Goal: Information Seeking & Learning: Learn about a topic

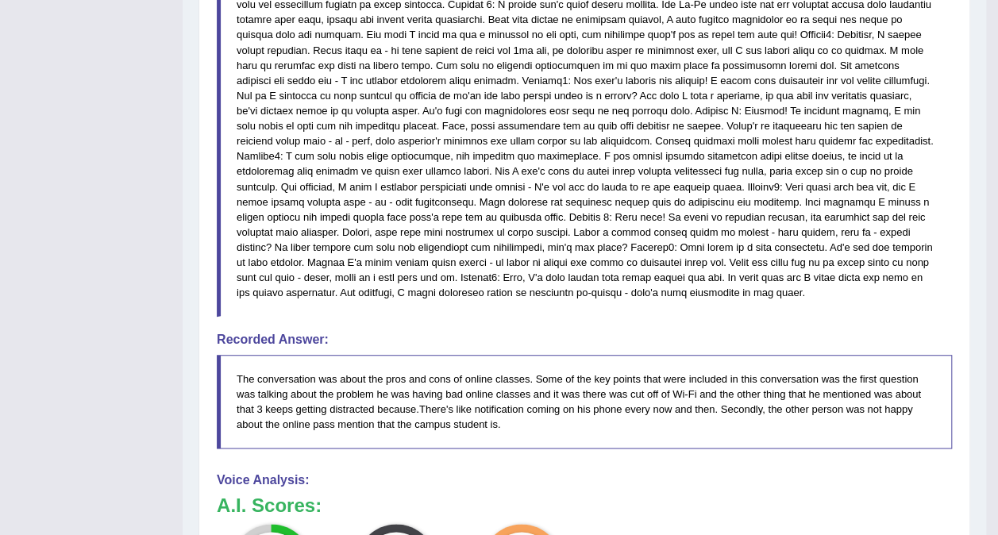
click at [882, 384] on blockquote "The conversation was about the pros and cons of online classes. Some of the key…" at bounding box center [584, 402] width 735 height 94
click at [950, 372] on blockquote "The conversation was about the pros and cons of online classes. Some of the key…" at bounding box center [584, 402] width 735 height 94
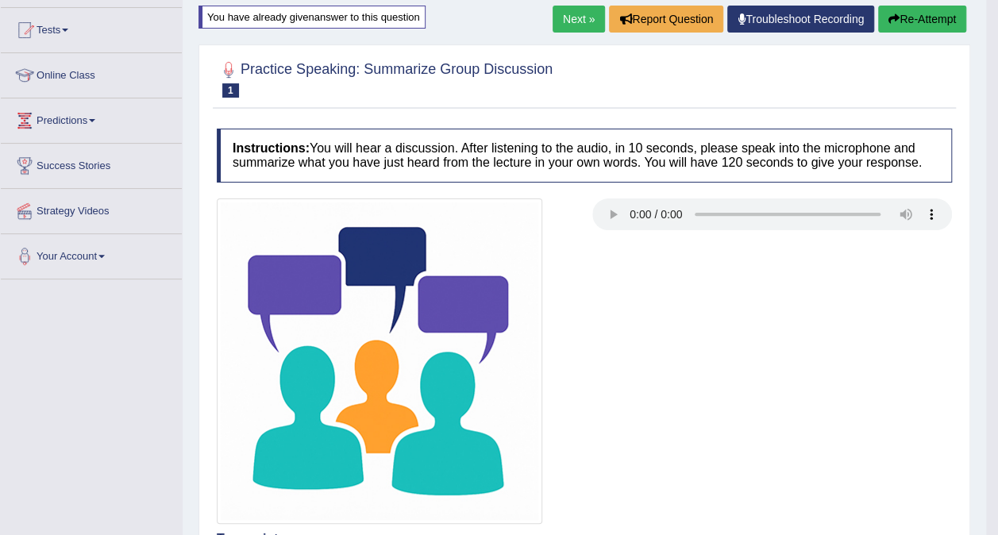
scroll to position [89, 0]
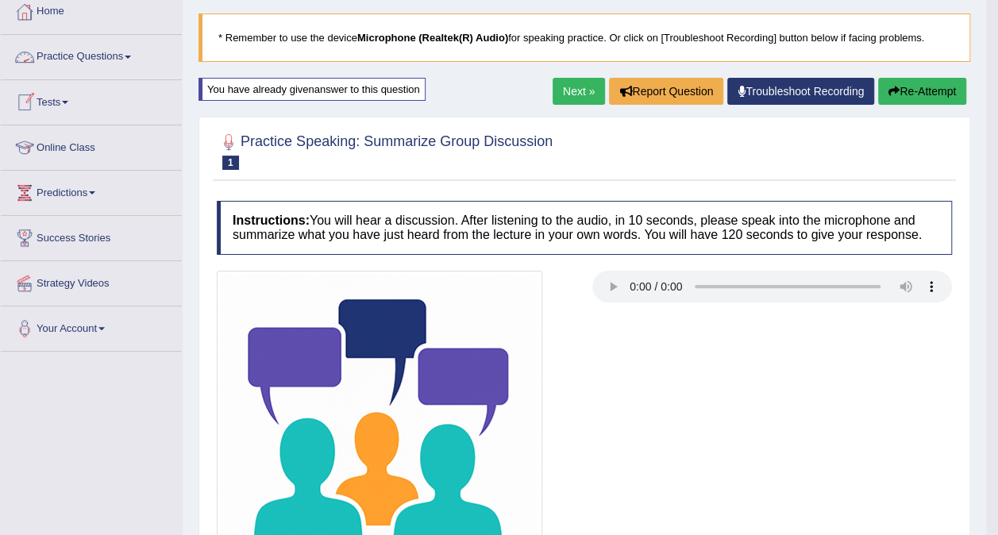
click at [103, 60] on link "Practice Questions" at bounding box center [91, 55] width 181 height 40
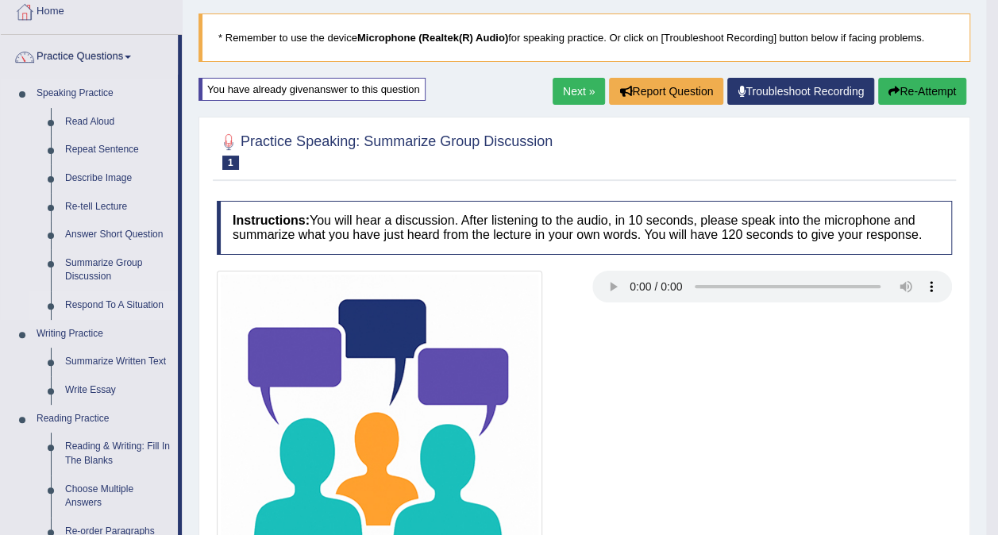
click at [119, 307] on link "Respond To A Situation" at bounding box center [118, 305] width 120 height 29
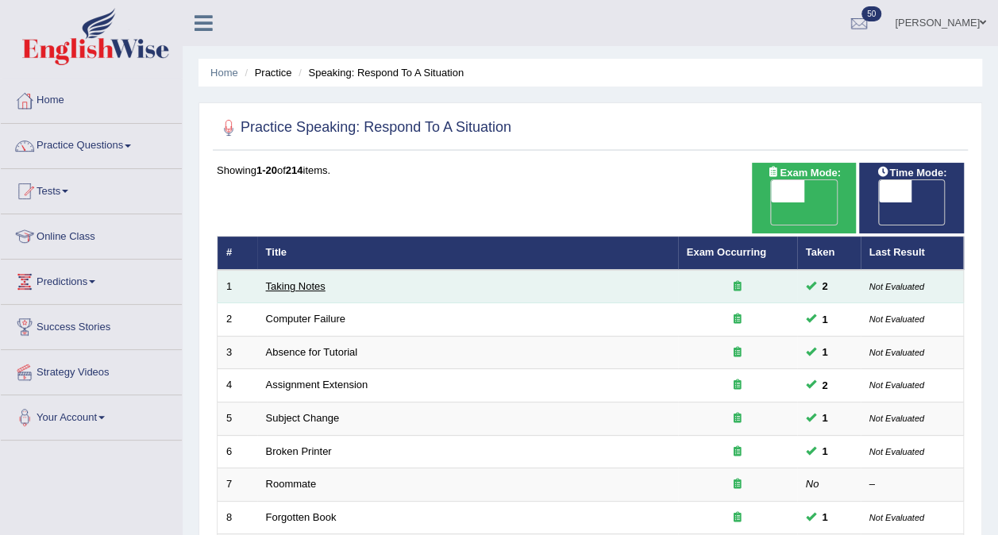
click at [304, 280] on link "Taking Notes" at bounding box center [296, 286] width 60 height 12
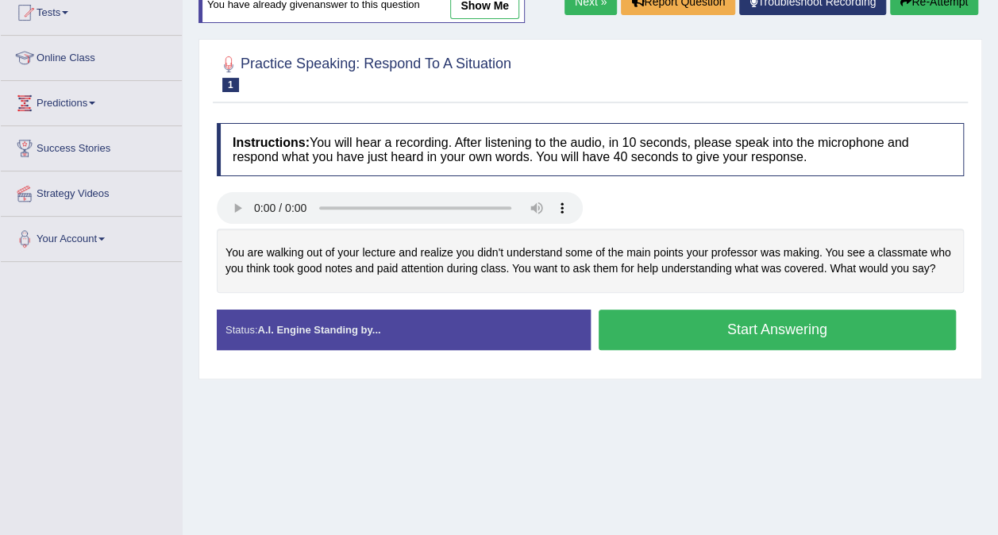
scroll to position [194, 0]
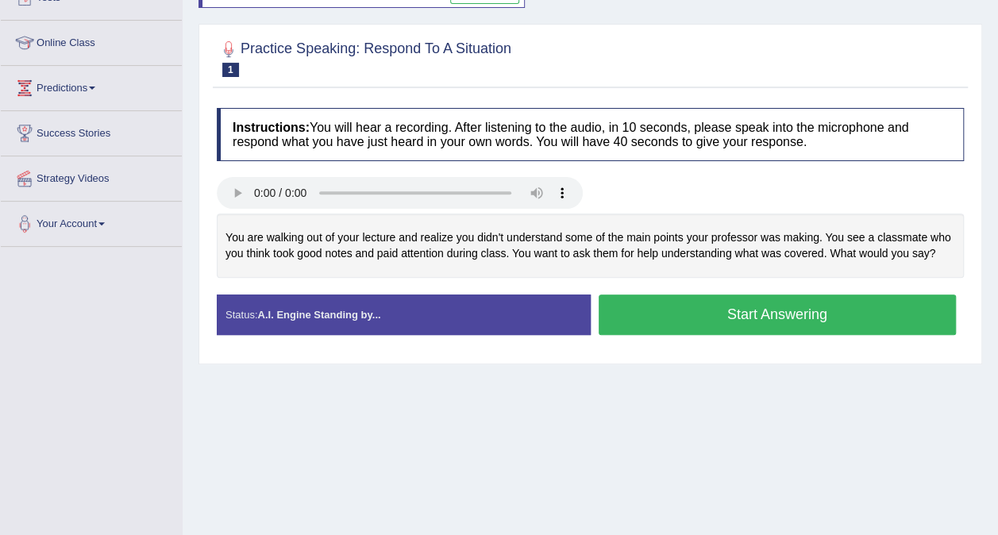
click at [659, 320] on button "Start Answering" at bounding box center [778, 315] width 358 height 41
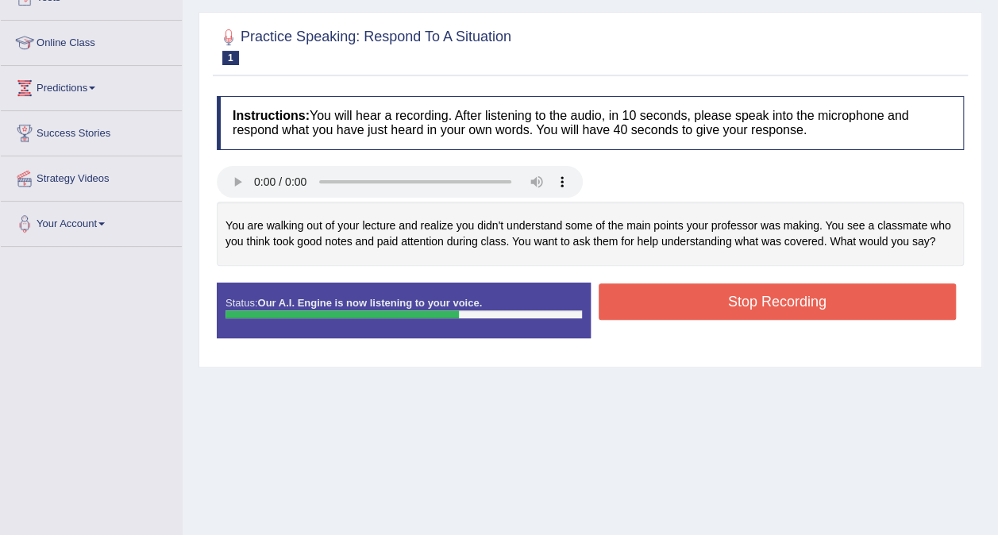
click at [719, 288] on button "Stop Recording" at bounding box center [778, 302] width 358 height 37
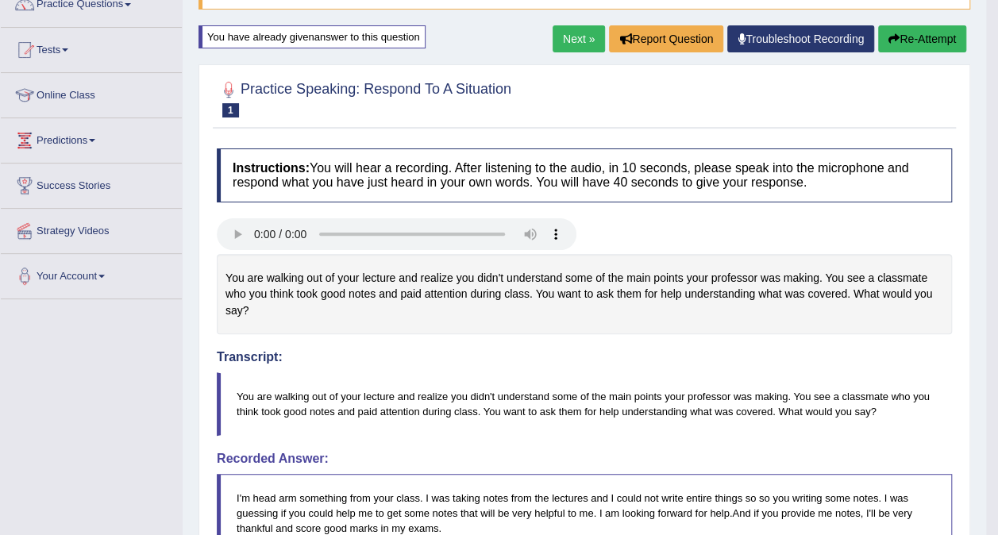
scroll to position [0, 0]
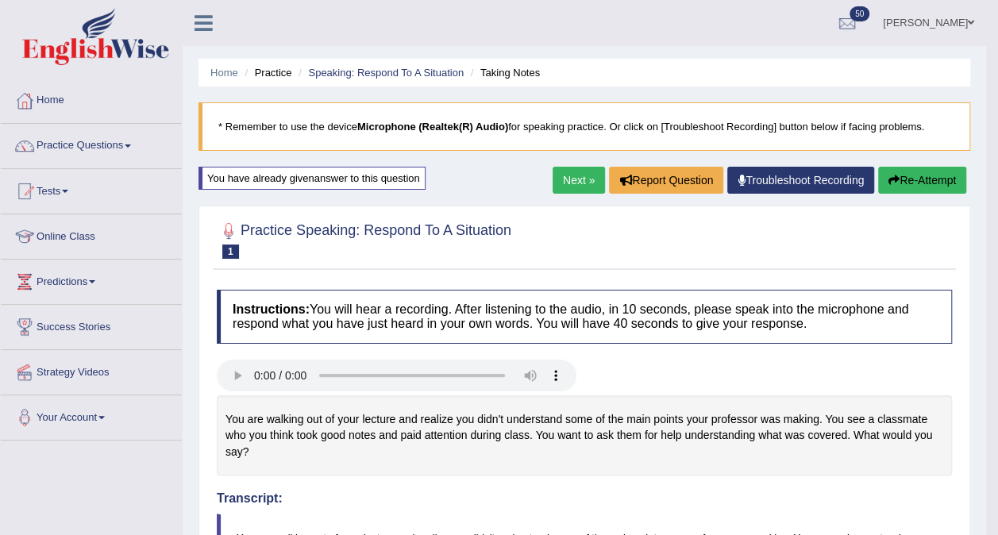
click at [577, 176] on link "Next »" at bounding box center [579, 180] width 52 height 27
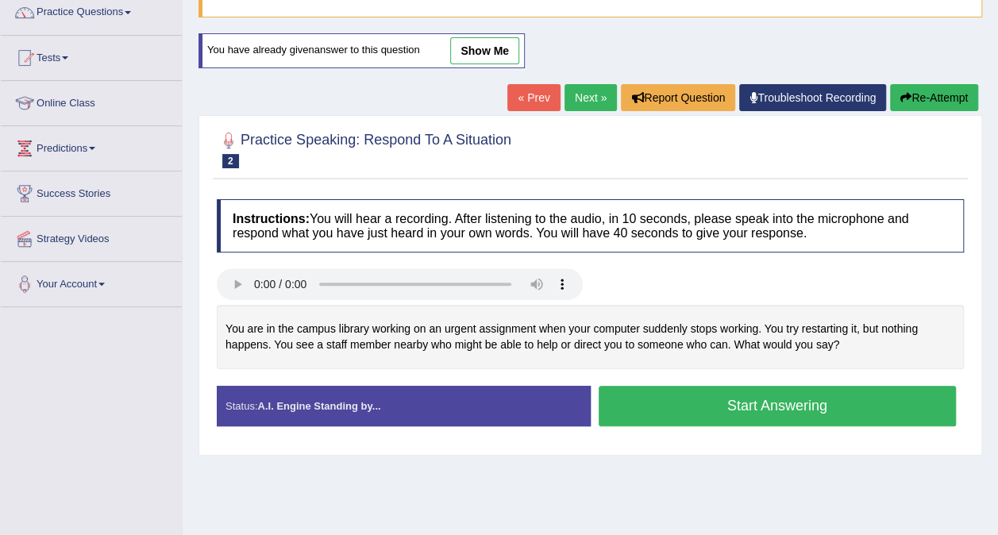
scroll to position [218, 0]
